Goal: Task Accomplishment & Management: Manage account settings

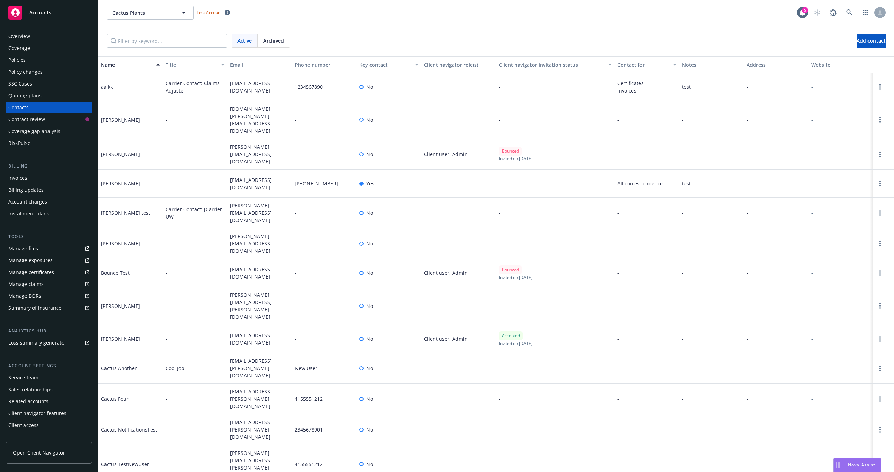
click at [32, 455] on span "Open Client Navigator" at bounding box center [39, 452] width 52 height 7
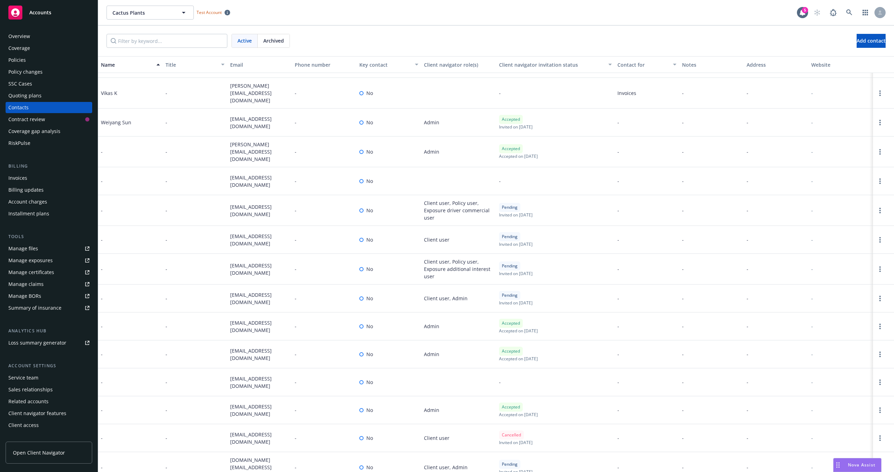
scroll to position [1956, 0]
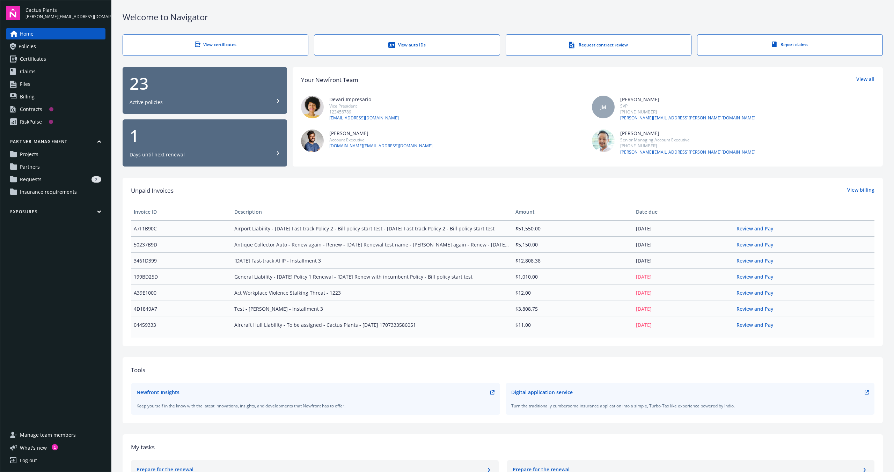
click at [39, 434] on span "Manage team members" at bounding box center [48, 434] width 56 height 11
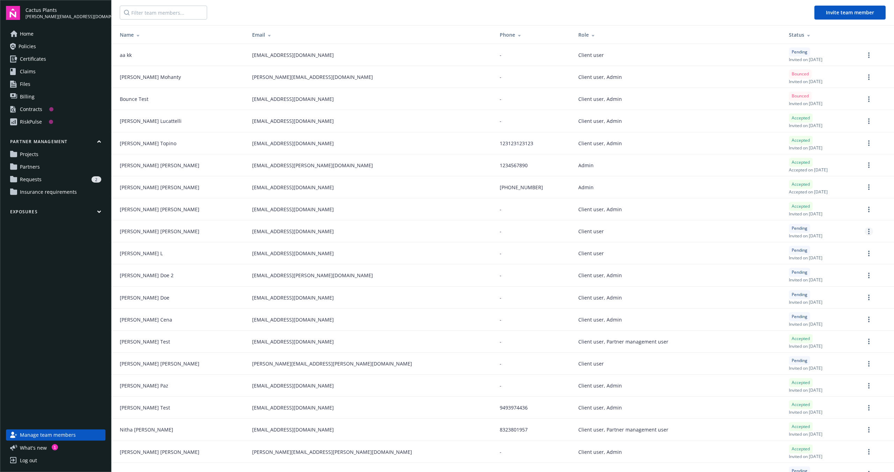
click at [864, 231] on link "more" at bounding box center [868, 231] width 8 height 8
click at [868, 233] on circle "more" at bounding box center [868, 233] width 1 height 1
click at [860, 282] on td at bounding box center [876, 275] width 35 height 22
click at [864, 276] on link "more" at bounding box center [868, 275] width 8 height 8
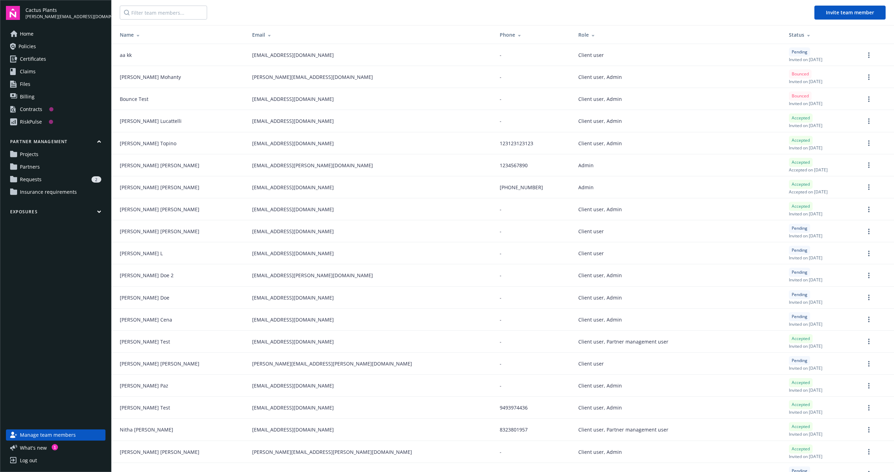
click at [864, 316] on div at bounding box center [868, 319] width 8 height 8
click at [864, 319] on link "more" at bounding box center [868, 319] width 8 height 8
click at [728, 5] on nav "Invite team member" at bounding box center [502, 12] width 782 height 25
